Goal: Task Accomplishment & Management: Manage account settings

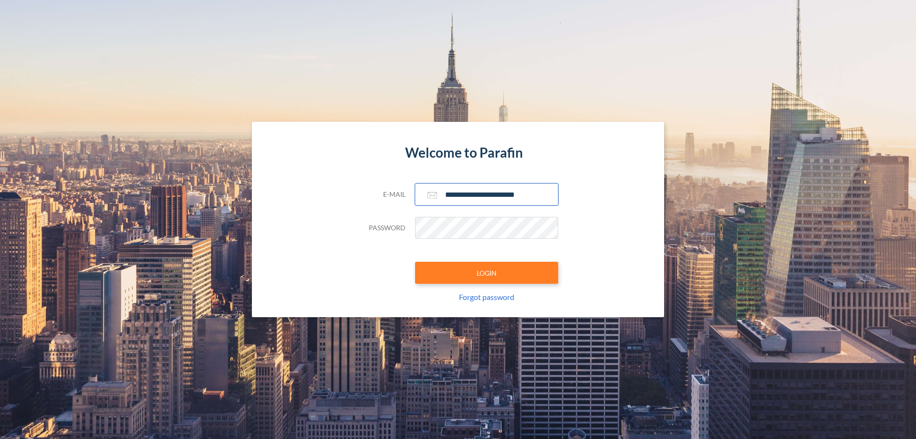
type input "**********"
click at [487, 272] on button "LOGIN" at bounding box center [486, 273] width 143 height 22
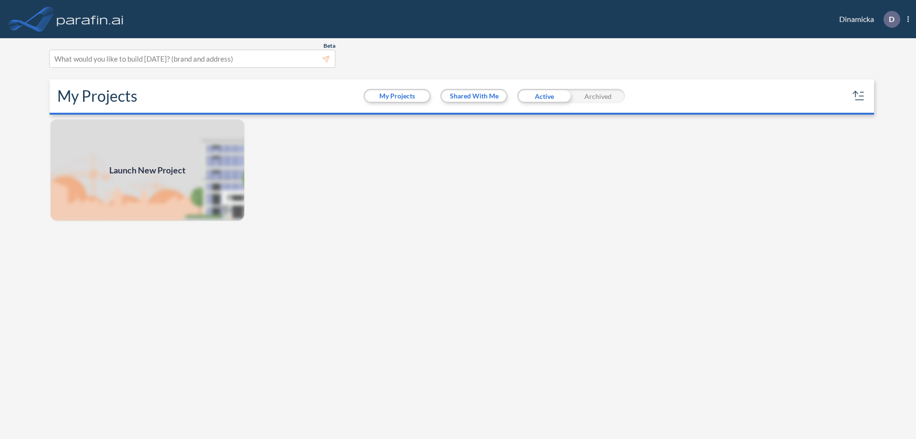
scroll to position [2, 0]
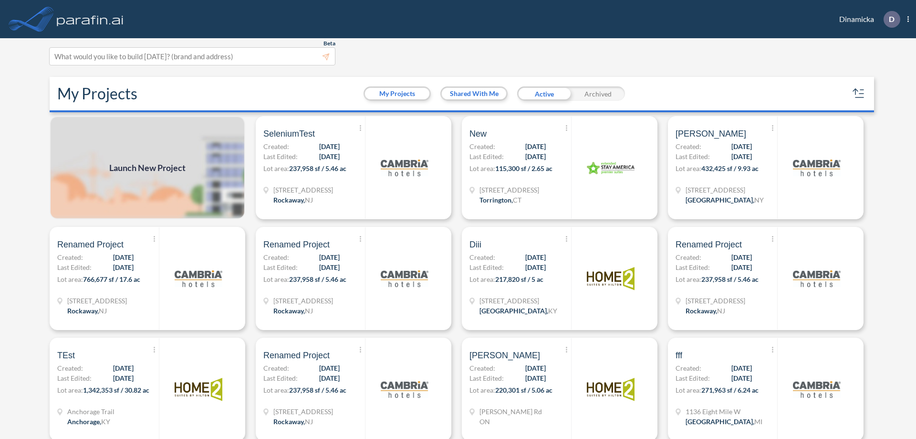
click at [598, 94] on div "Archived" at bounding box center [598, 93] width 54 height 14
